Goal: Check status: Check status

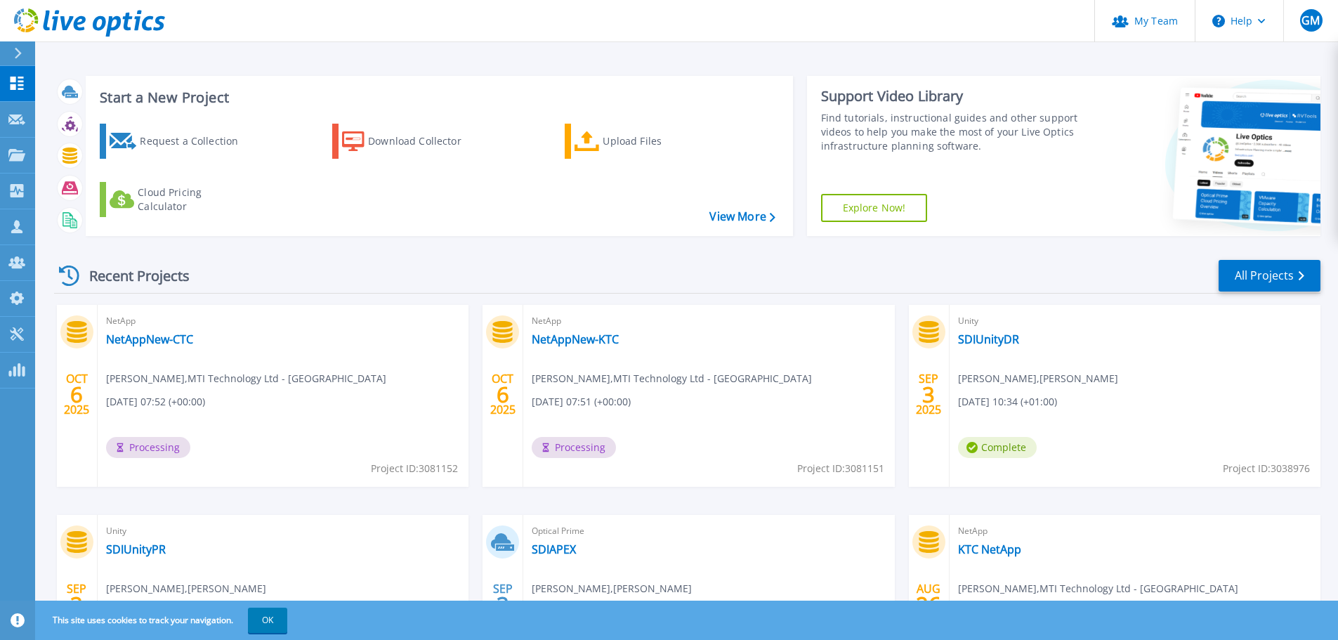
scroll to position [138, 0]
click at [580, 341] on link "NetAppNew-KTC" at bounding box center [575, 339] width 87 height 14
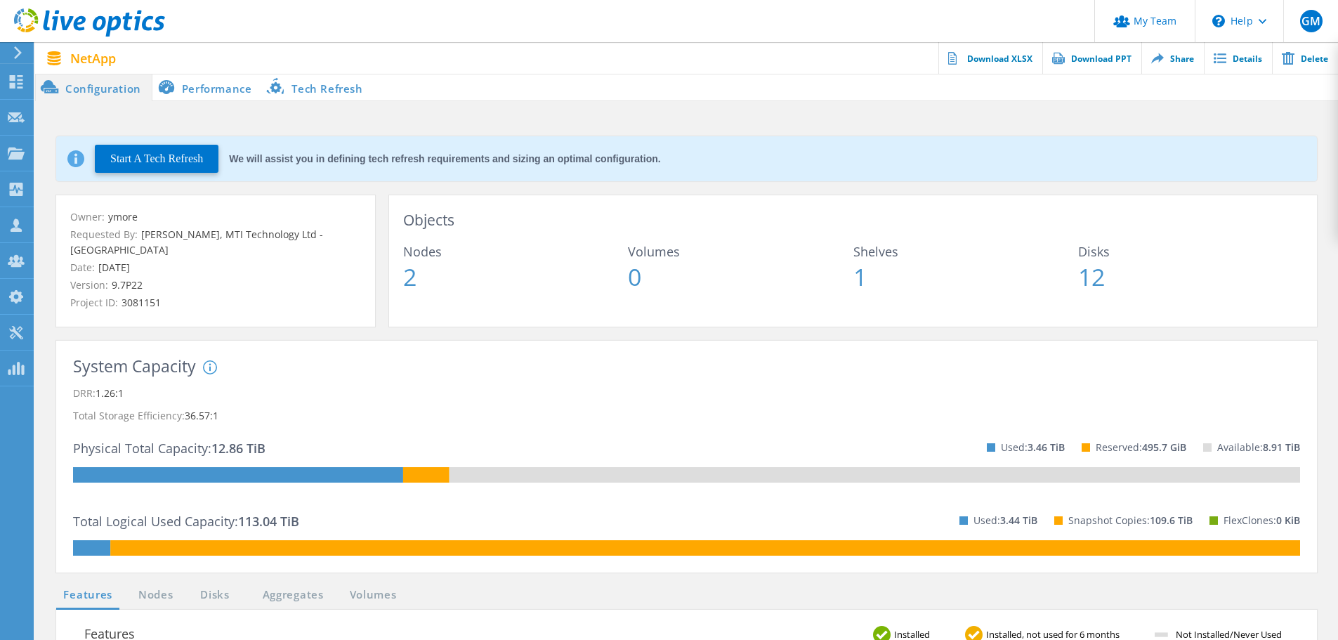
click at [18, 58] on icon at bounding box center [18, 52] width 11 height 13
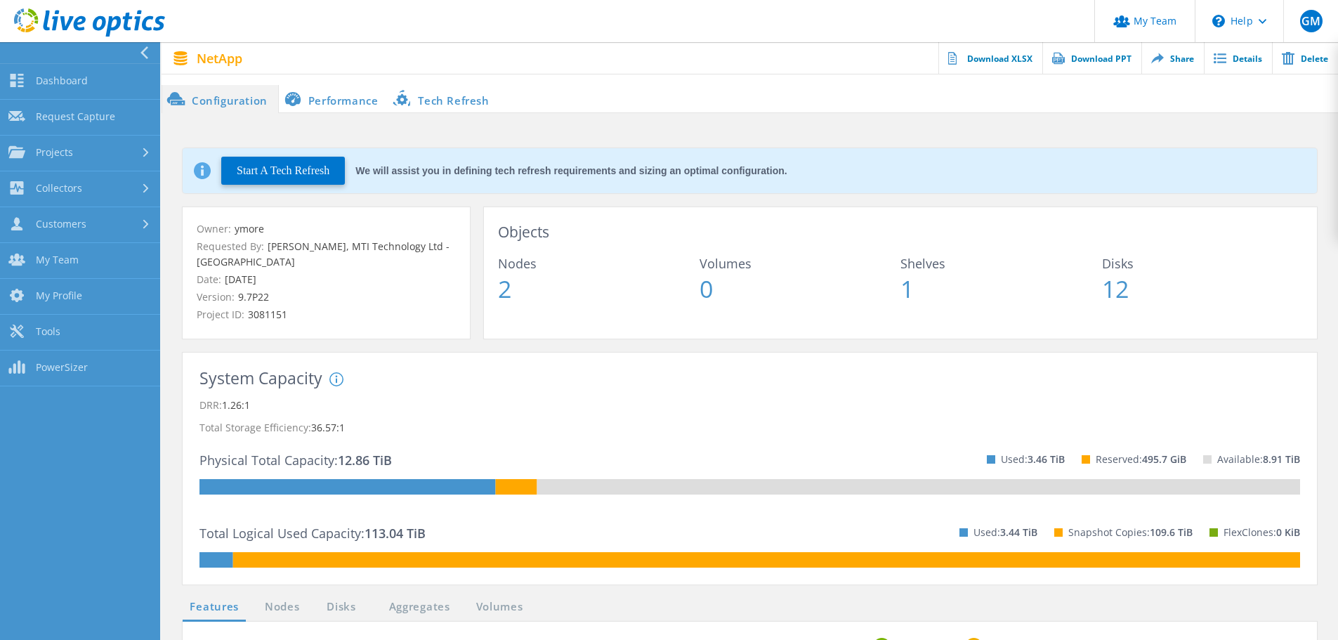
click at [146, 51] on icon at bounding box center [144, 52] width 11 height 13
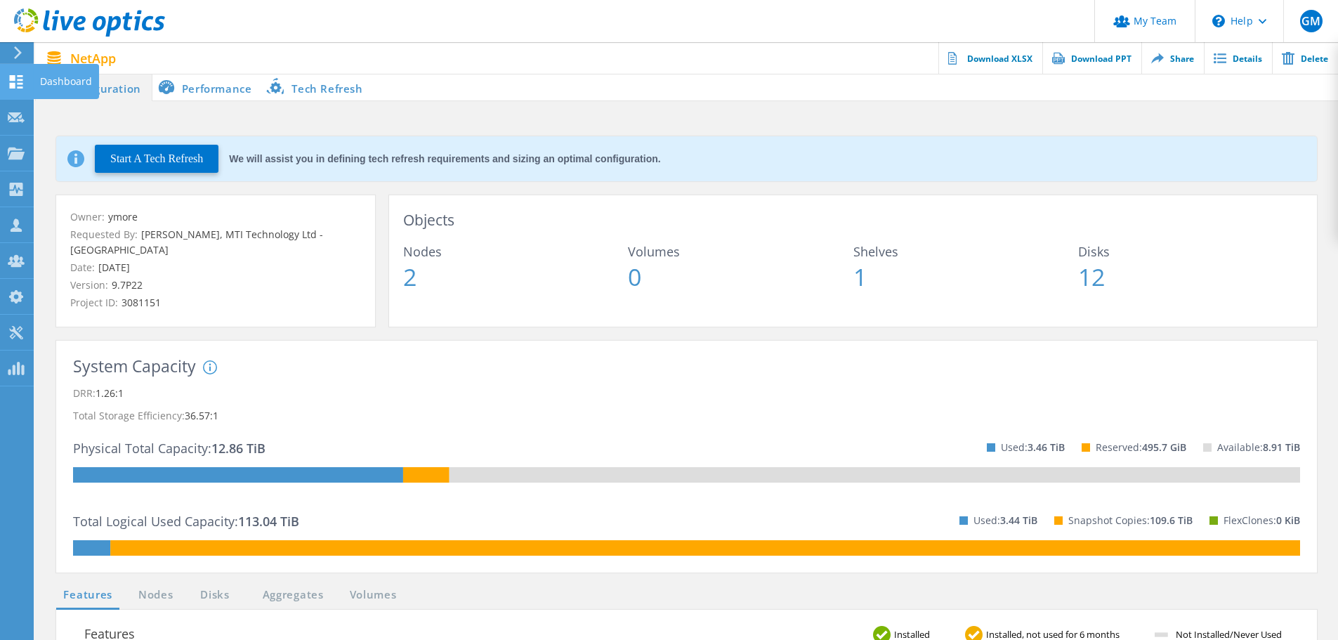
click at [10, 84] on use at bounding box center [16, 81] width 13 height 13
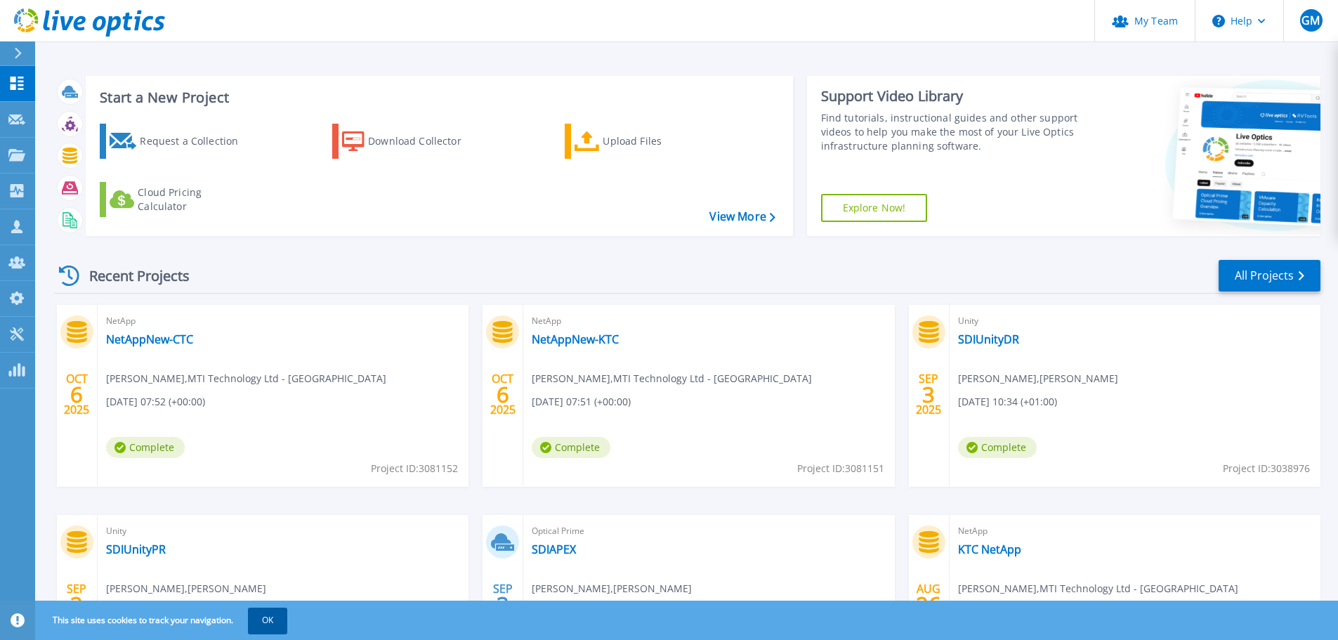
click at [270, 629] on button "OK" at bounding box center [267, 620] width 39 height 25
